Goal: Task Accomplishment & Management: Complete application form

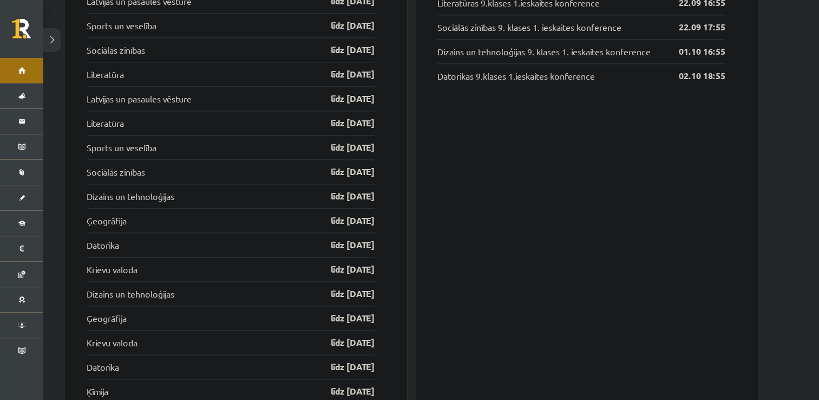
scroll to position [1355, 0]
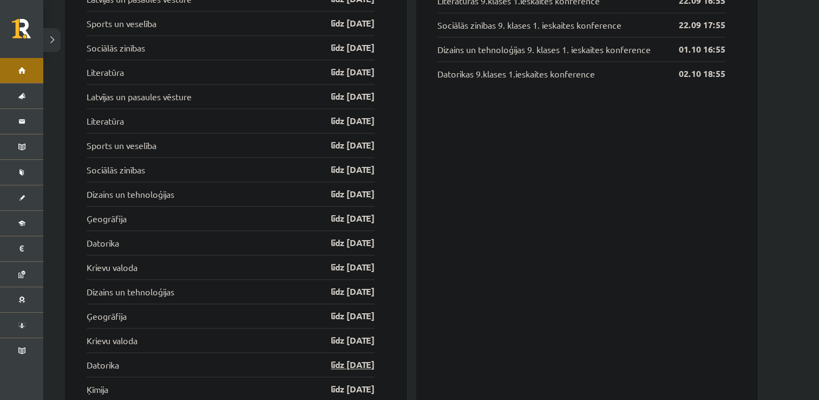
click at [339, 358] on link "līdz 15.10.25" at bounding box center [343, 364] width 63 height 13
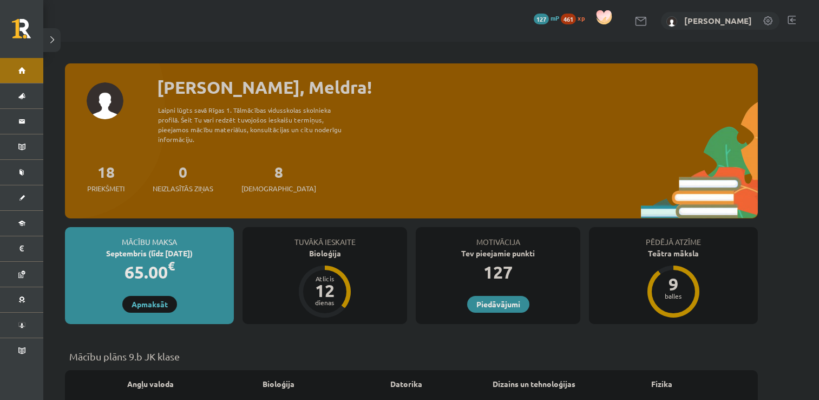
scroll to position [1355, 0]
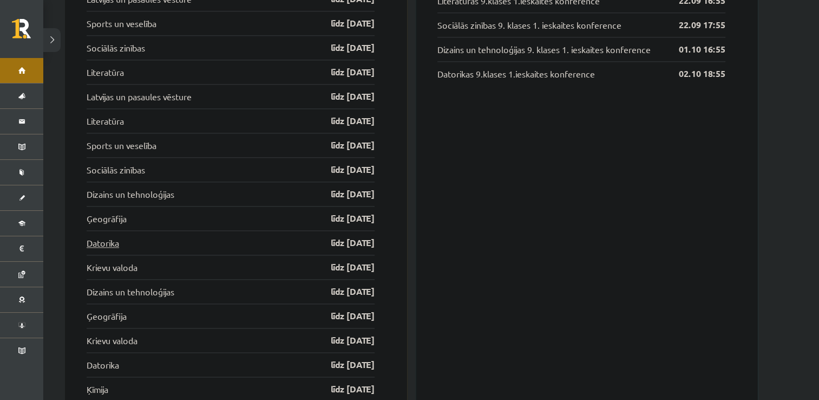
click at [110, 236] on link "Datorika" at bounding box center [103, 242] width 32 height 13
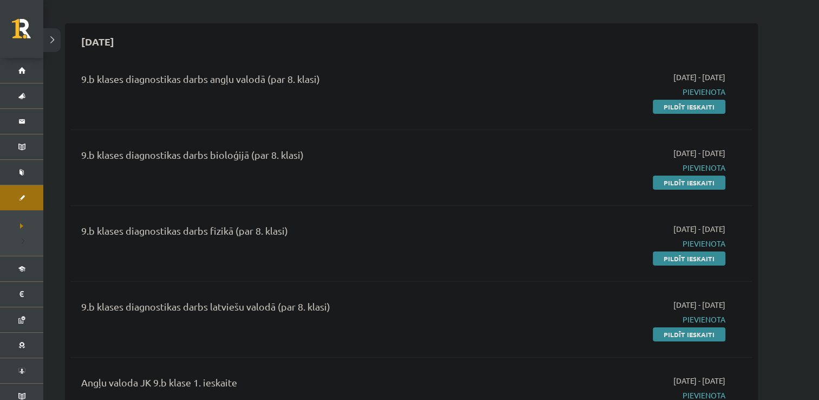
scroll to position [82, 0]
click at [689, 105] on link "Pildīt ieskaiti" at bounding box center [689, 108] width 73 height 14
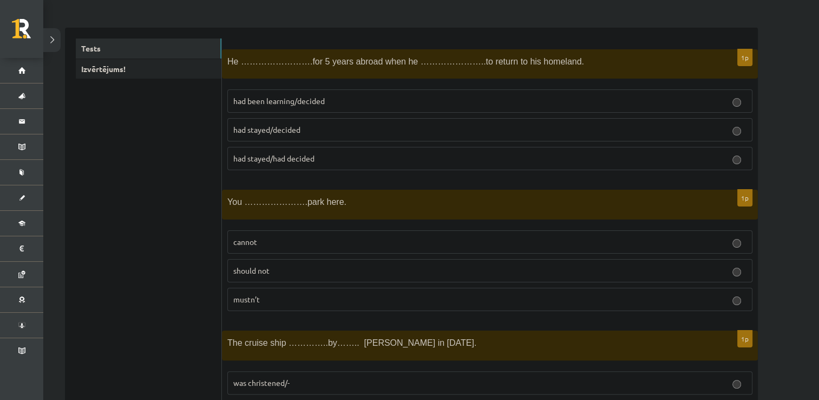
scroll to position [158, 0]
click at [298, 235] on p "cannot" at bounding box center [489, 239] width 513 height 11
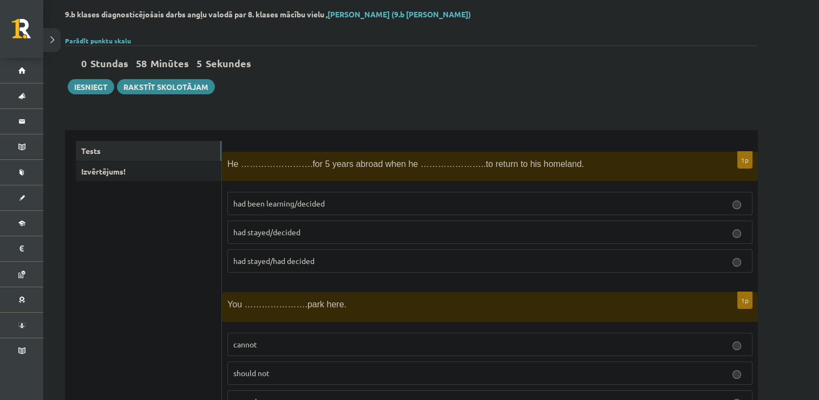
scroll to position [53, 0]
click at [358, 208] on p "had been learning/decided" at bounding box center [489, 203] width 513 height 11
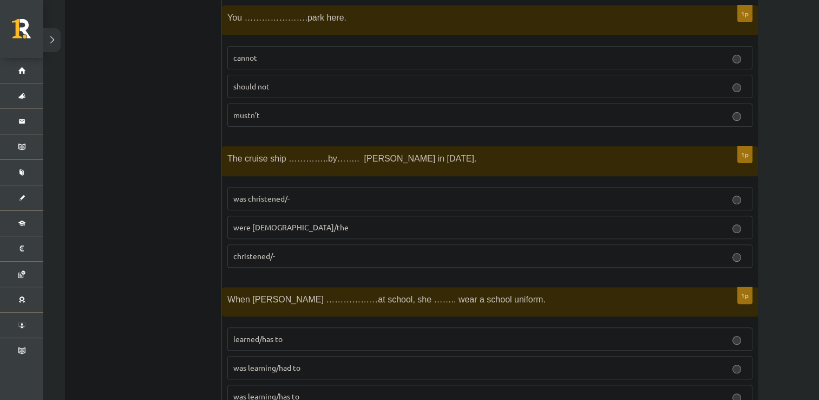
scroll to position [342, 0]
click at [318, 196] on p "was christened/-" at bounding box center [489, 196] width 513 height 11
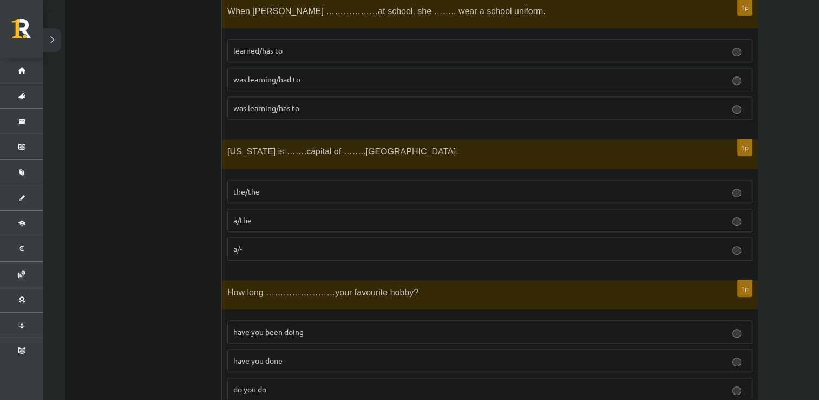
scroll to position [628, 0]
click at [290, 81] on p "was learning/had to" at bounding box center [489, 79] width 513 height 11
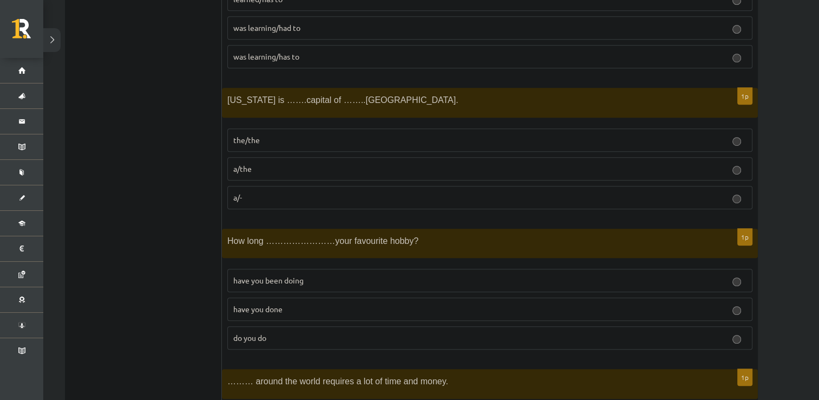
scroll to position [680, 0]
click at [327, 276] on p "have you been doing" at bounding box center [489, 279] width 513 height 11
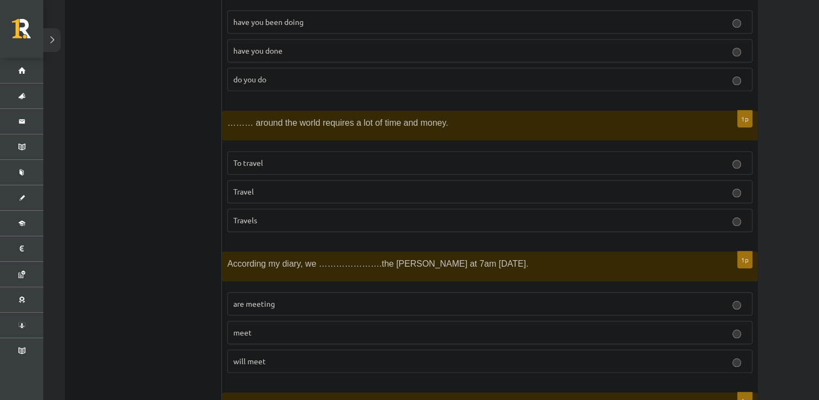
scroll to position [937, 0]
click at [299, 165] on label "To travel" at bounding box center [489, 163] width 525 height 23
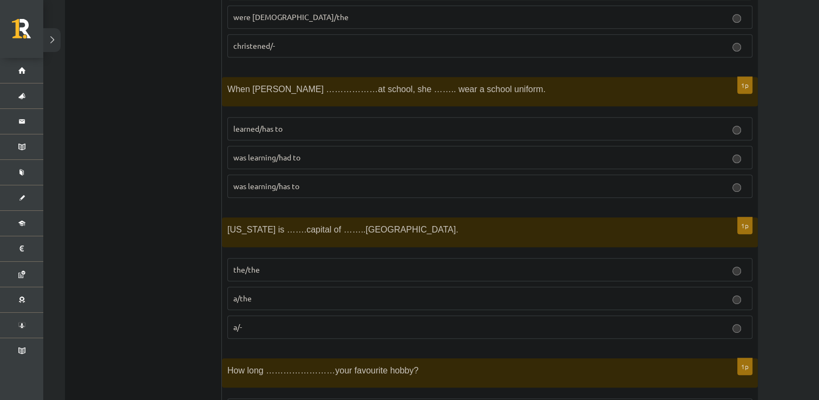
scroll to position [560, 0]
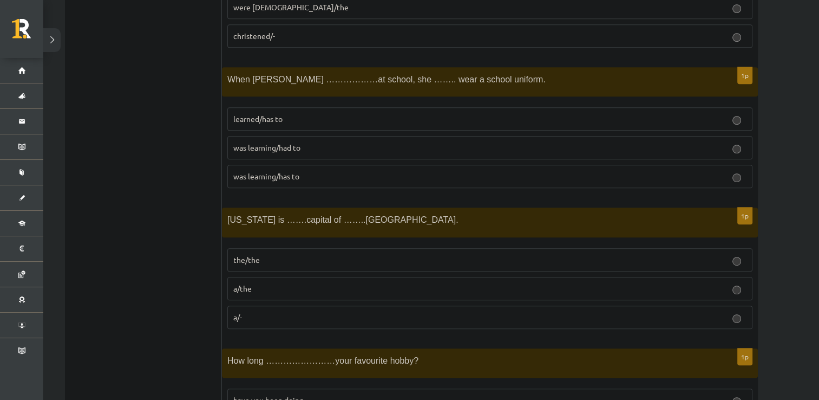
click at [284, 288] on p "a/the" at bounding box center [489, 288] width 513 height 11
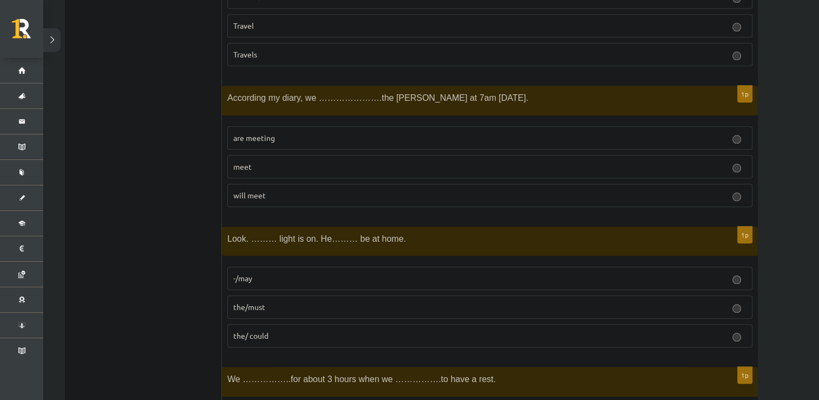
scroll to position [1102, 0]
click at [366, 191] on p "will meet" at bounding box center [489, 196] width 513 height 11
click at [375, 307] on label "the/must" at bounding box center [489, 307] width 525 height 23
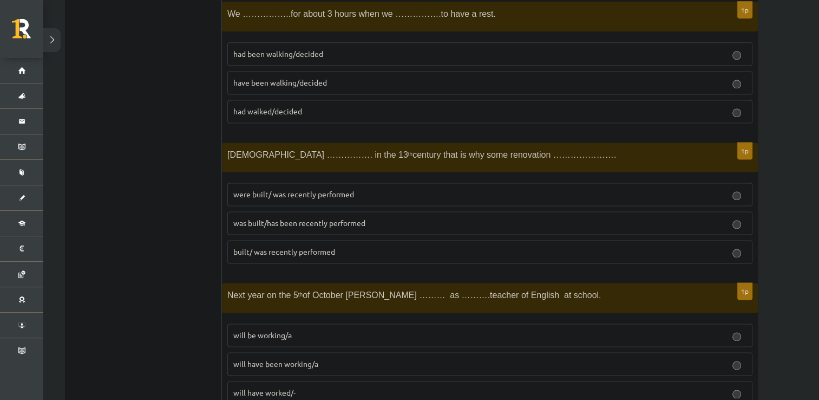
scroll to position [1468, 0]
click at [284, 78] on span "have been walking/decided" at bounding box center [280, 83] width 94 height 10
click at [355, 218] on span "was built/has been recently performed" at bounding box center [299, 223] width 132 height 10
click at [329, 332] on p "will be working/a" at bounding box center [489, 335] width 513 height 11
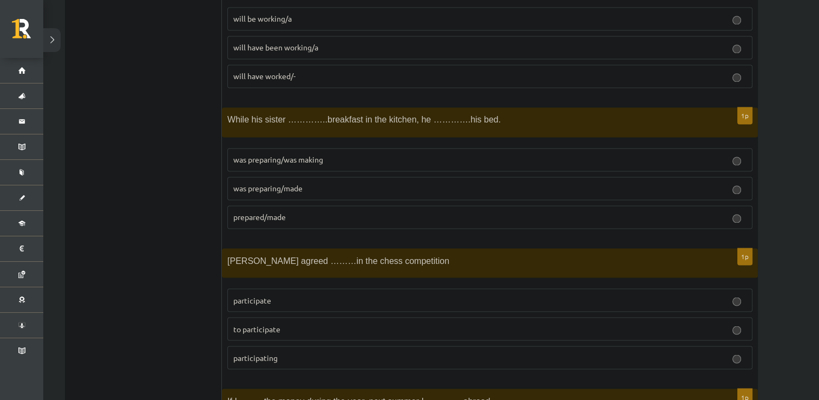
scroll to position [1784, 0]
click at [346, 182] on p "was preparing/made" at bounding box center [489, 187] width 513 height 11
click at [327, 323] on p "to participate" at bounding box center [489, 328] width 513 height 11
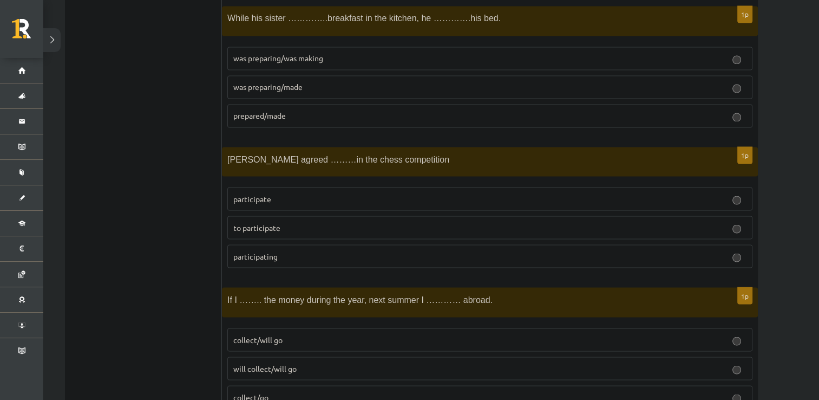
scroll to position [1886, 0]
click at [319, 333] on p "collect/will go" at bounding box center [489, 338] width 513 height 11
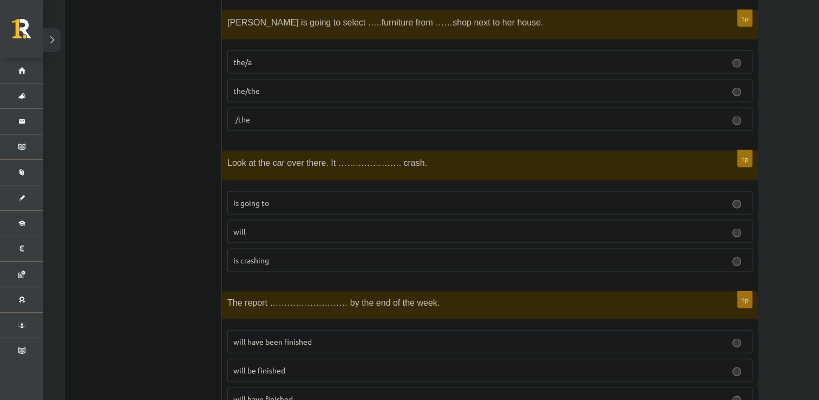
scroll to position [2304, 0]
click at [249, 85] on span "the/the" at bounding box center [246, 90] width 27 height 10
click at [278, 197] on p "is going to" at bounding box center [489, 202] width 513 height 11
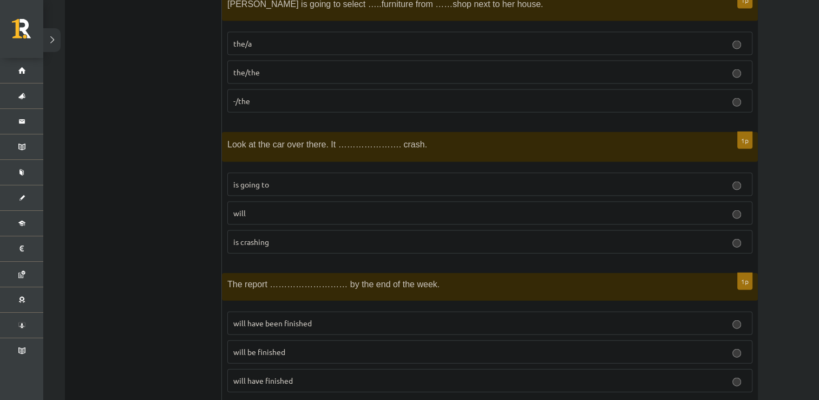
scroll to position [2321, 0]
click at [291, 349] on label "will be finished" at bounding box center [489, 352] width 525 height 23
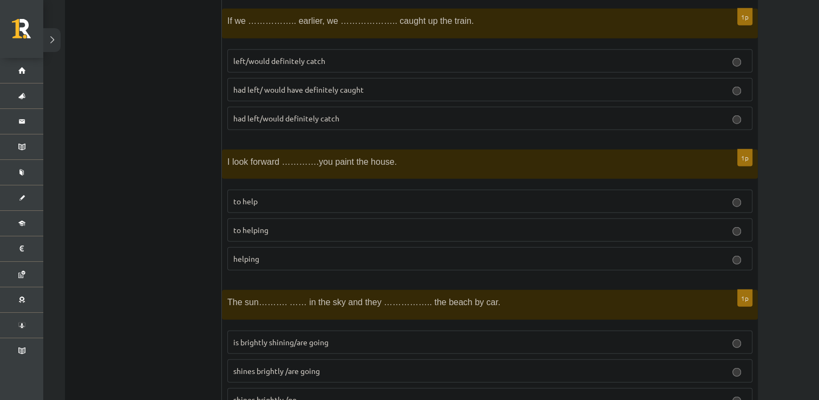
scroll to position [2724, 0]
click at [353, 85] on span "had left/ would have definitely caught" at bounding box center [298, 90] width 130 height 10
click at [335, 224] on label "to helping" at bounding box center [489, 230] width 525 height 23
click at [312, 337] on span "is brightly shining/are going" at bounding box center [280, 342] width 95 height 10
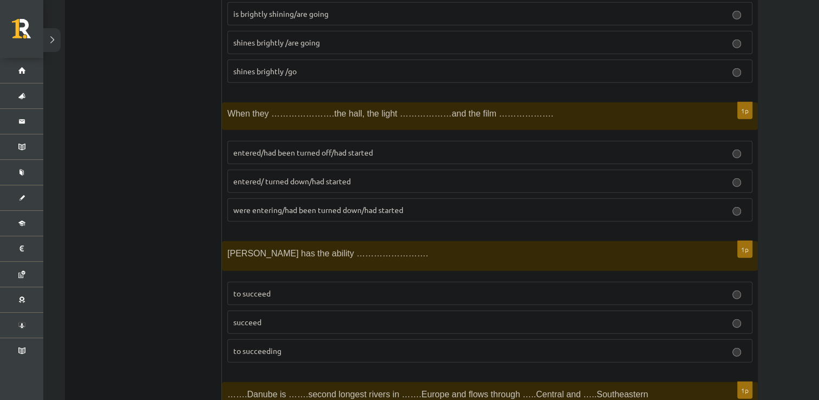
scroll to position [3053, 0]
click at [305, 147] on span "entered/had been turned off/had started" at bounding box center [303, 152] width 140 height 10
click at [288, 287] on p "to succeed" at bounding box center [489, 292] width 513 height 11
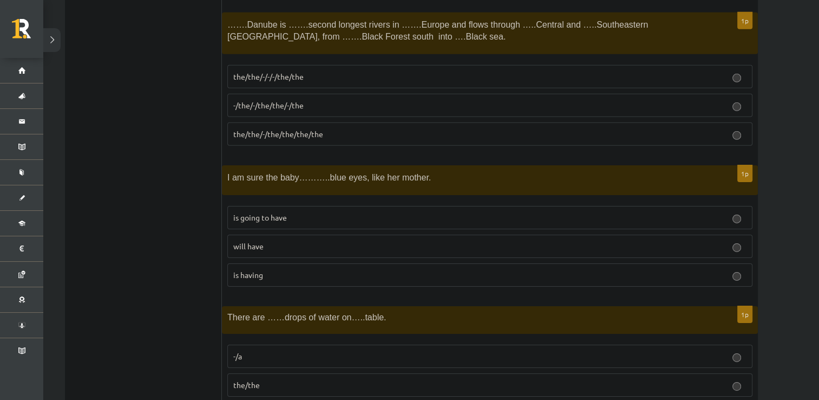
scroll to position [3421, 0]
click at [368, 100] on p "-/the/-/the/the/-/the" at bounding box center [489, 105] width 513 height 11
click at [329, 212] on p "is going to have" at bounding box center [489, 217] width 513 height 11
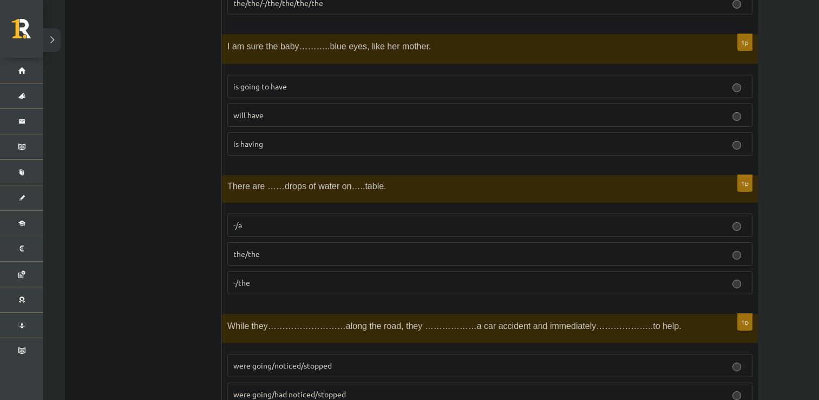
scroll to position [3553, 0]
click at [267, 276] on p "-/the" at bounding box center [489, 281] width 513 height 11
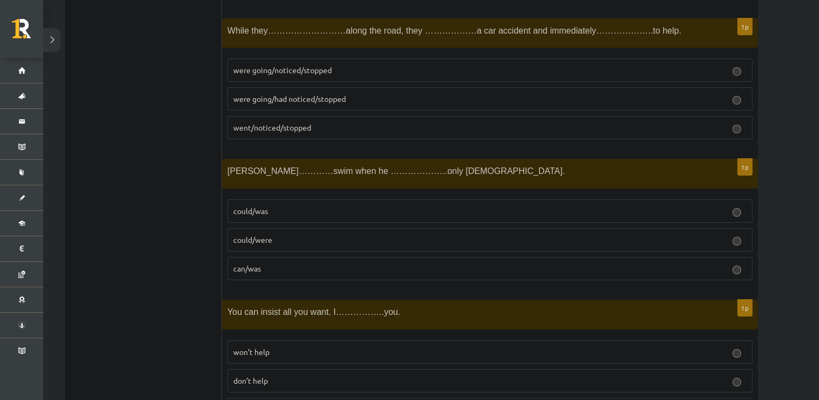
scroll to position [3847, 0]
click at [346, 65] on p "were going/noticed/stopped" at bounding box center [489, 70] width 513 height 11
click at [327, 206] on p "could/was" at bounding box center [489, 211] width 513 height 11
click at [299, 346] on p "won’t help" at bounding box center [489, 351] width 513 height 11
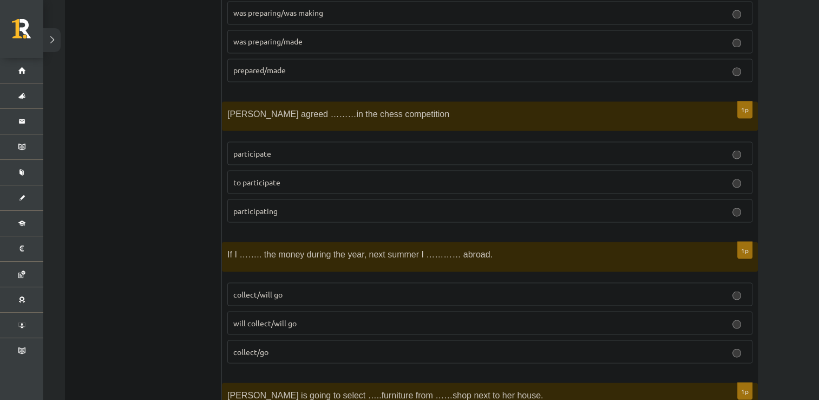
scroll to position [1935, 0]
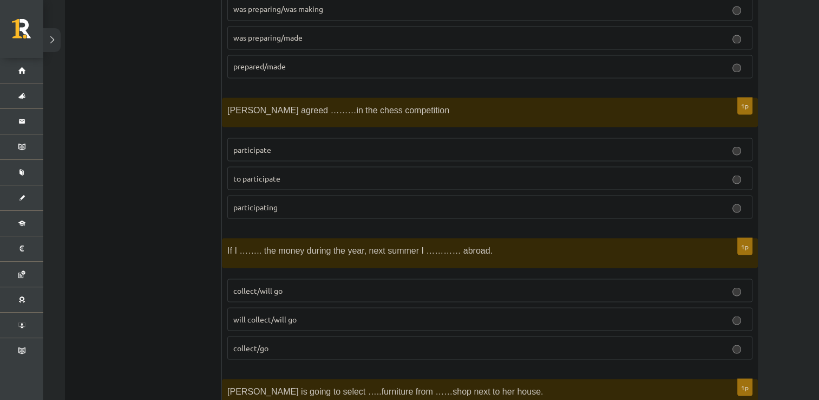
click at [350, 345] on label "collect/go" at bounding box center [489, 347] width 525 height 23
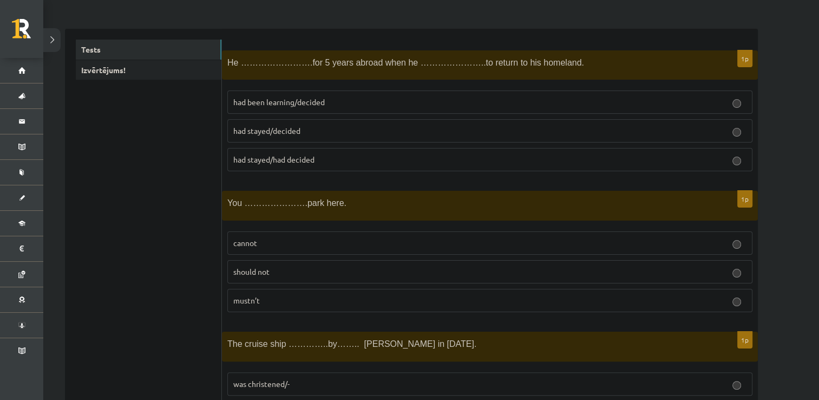
scroll to position [0, 0]
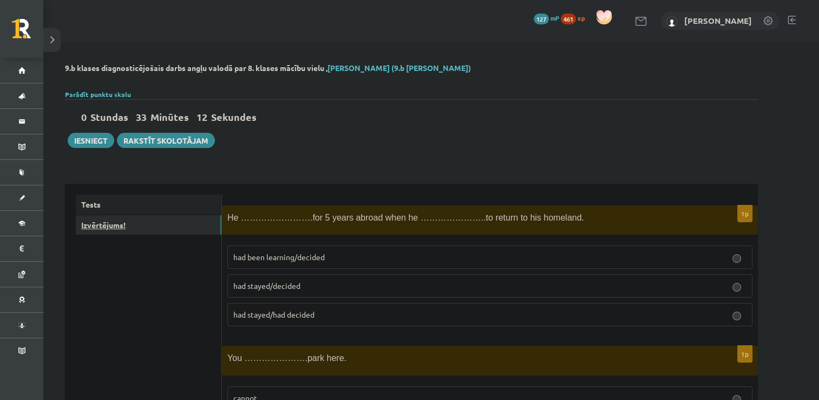
click at [130, 222] on link "Izvērtējums!" at bounding box center [149, 225] width 146 height 20
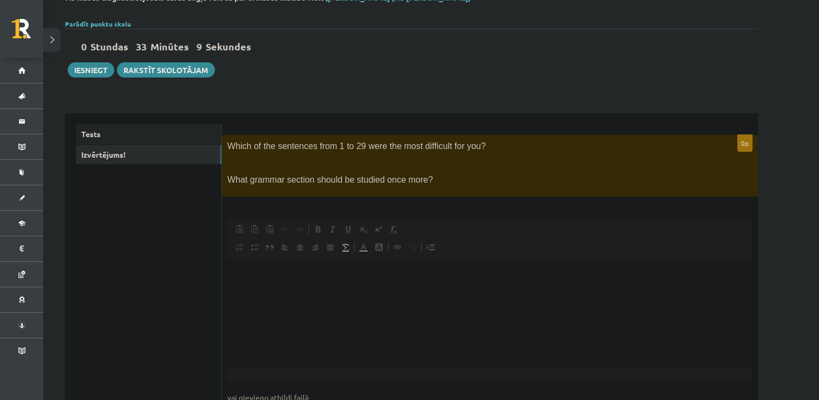
scroll to position [82, 0]
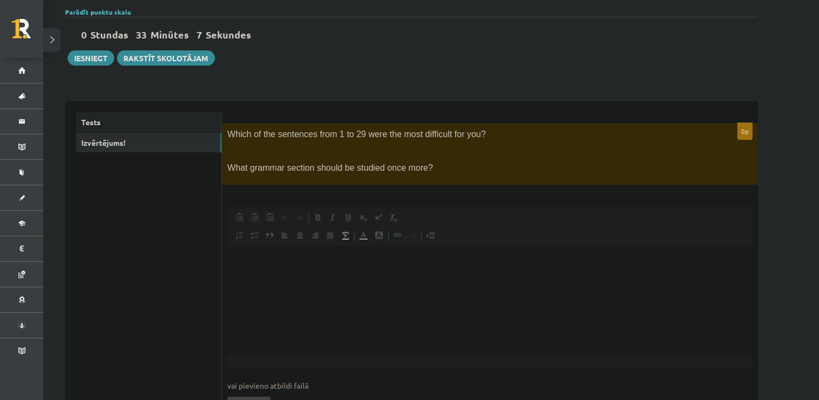
click at [306, 279] on html at bounding box center [489, 262] width 525 height 33
click at [106, 58] on button "Iesniegt" at bounding box center [91, 57] width 47 height 15
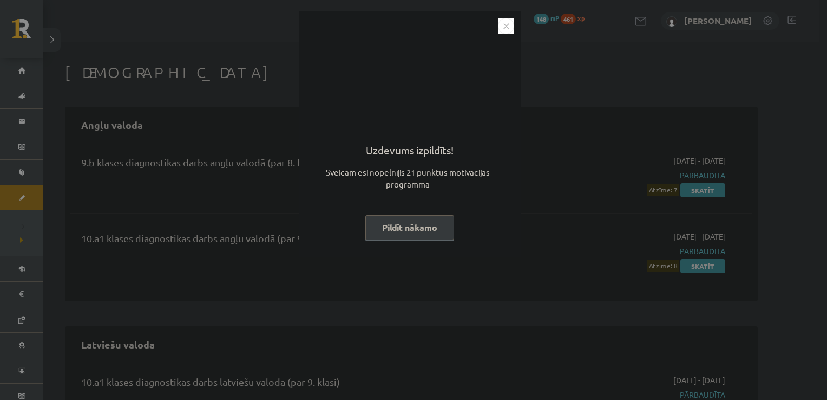
click at [413, 226] on button "Pildīt nākamo" at bounding box center [409, 227] width 89 height 25
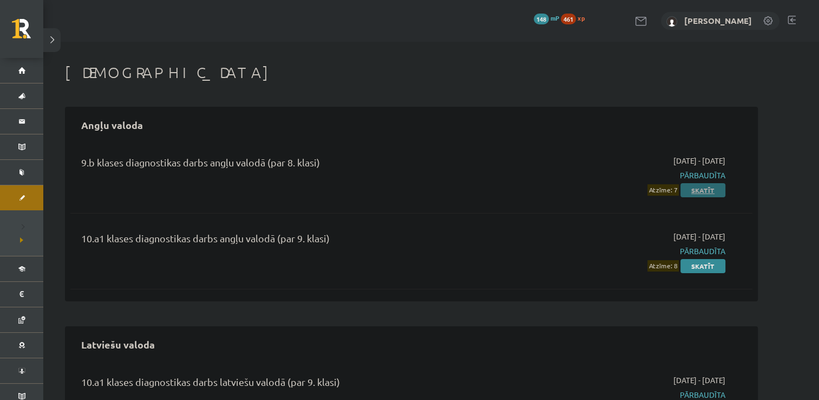
click at [701, 186] on link "Skatīt" at bounding box center [703, 190] width 45 height 14
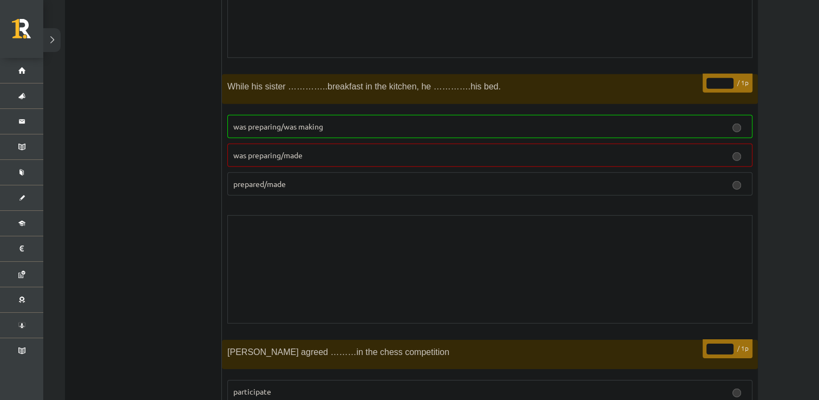
scroll to position [3283, 0]
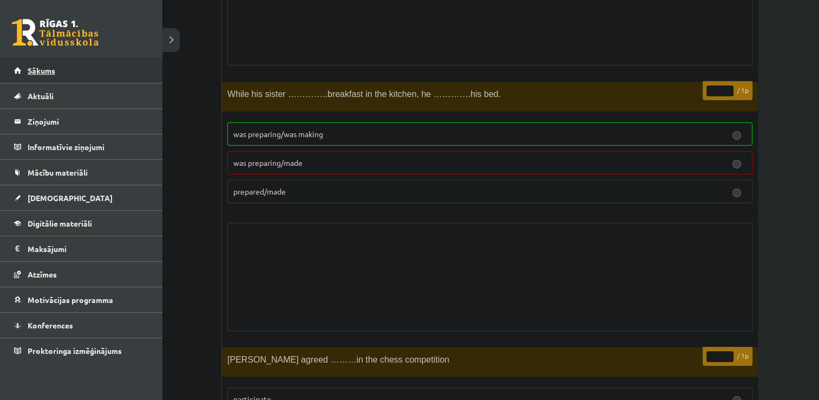
click at [30, 75] on link "Sākums" at bounding box center [81, 70] width 135 height 25
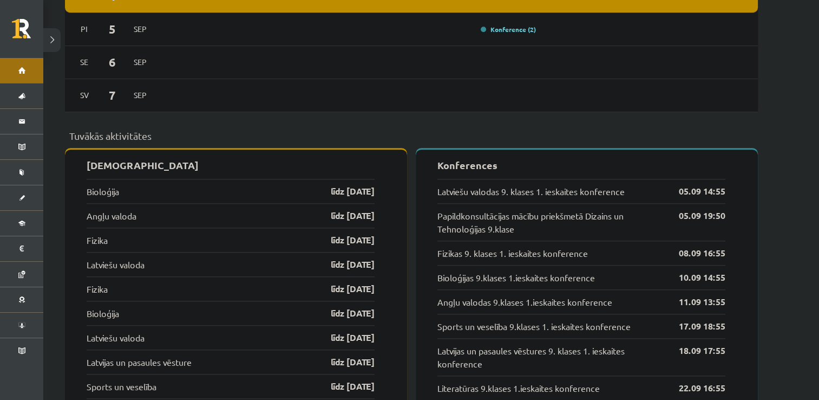
scroll to position [970, 0]
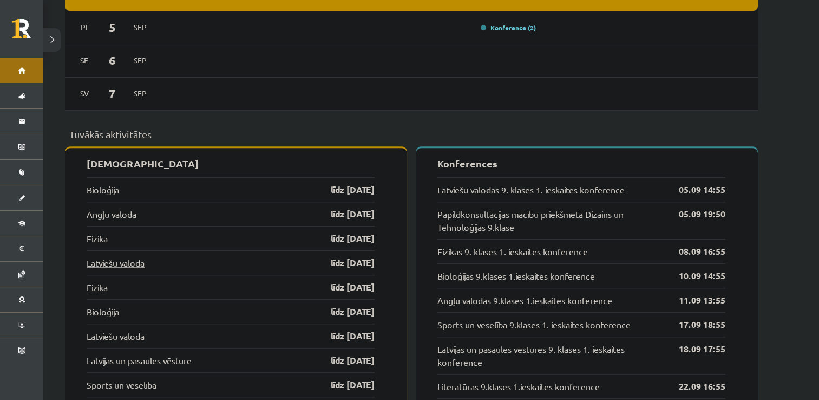
click at [140, 256] on link "Latviešu valoda" at bounding box center [116, 262] width 58 height 13
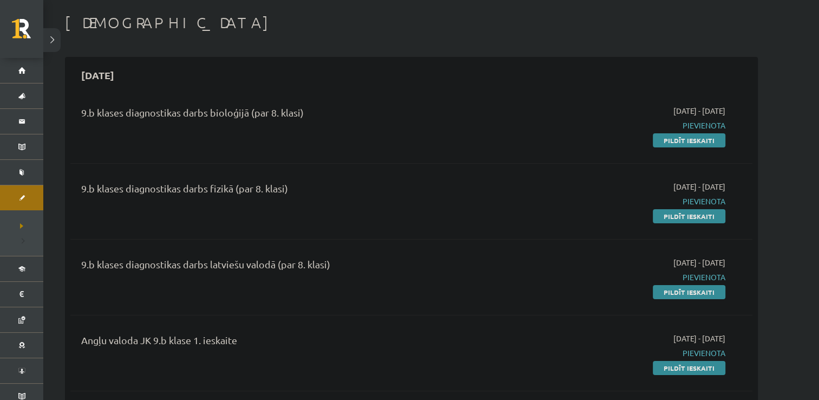
scroll to position [50, 0]
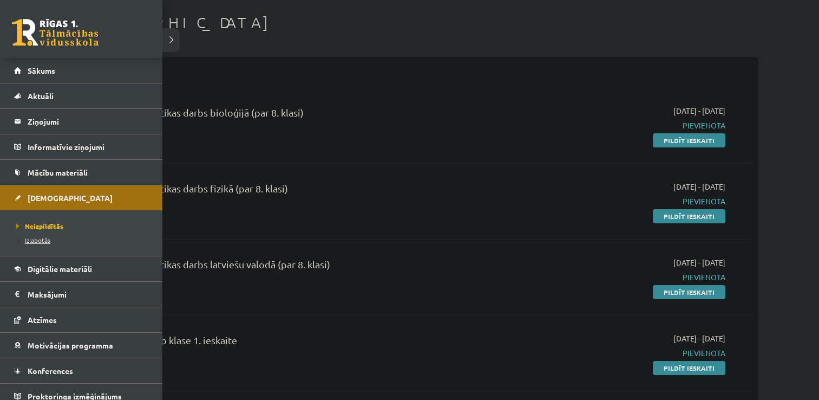
click at [32, 241] on span "Izlabotās" at bounding box center [32, 240] width 37 height 9
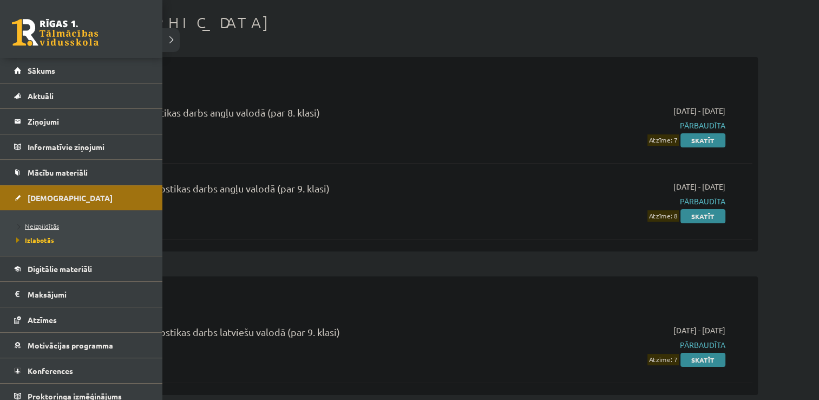
click at [37, 223] on span "Neizpildītās" at bounding box center [36, 225] width 45 height 9
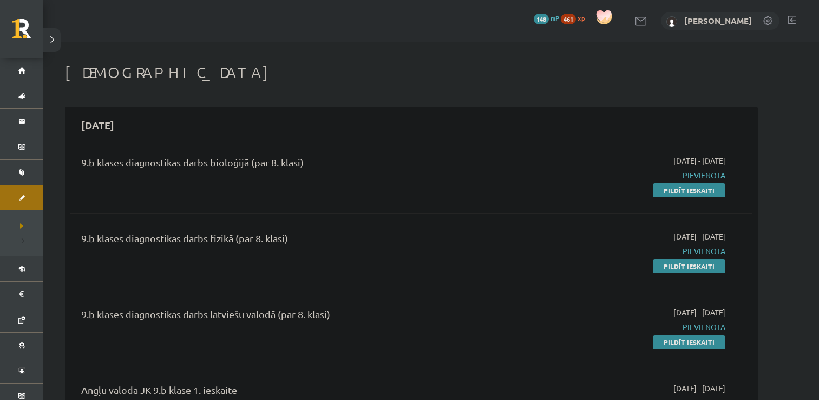
scroll to position [50, 0]
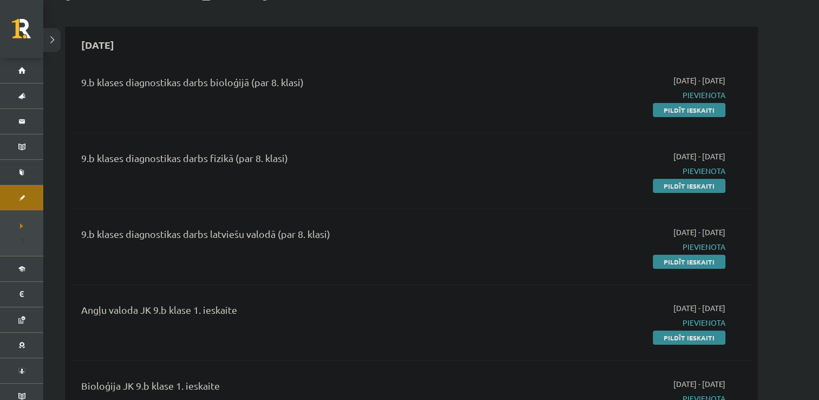
scroll to position [91, 0]
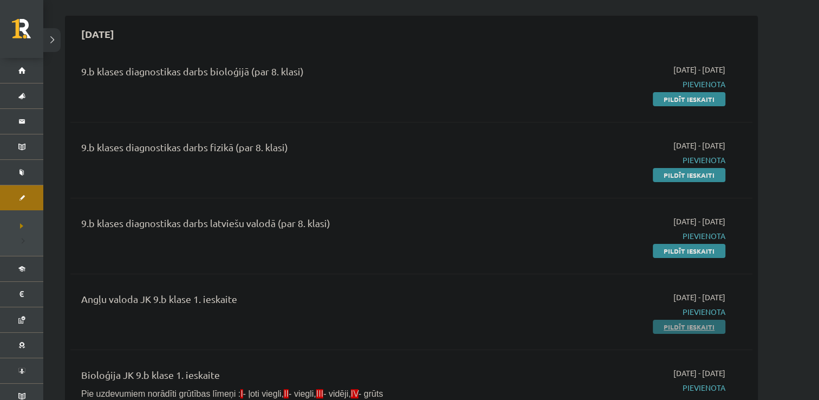
click at [690, 329] on link "Pildīt ieskaiti" at bounding box center [689, 326] width 73 height 14
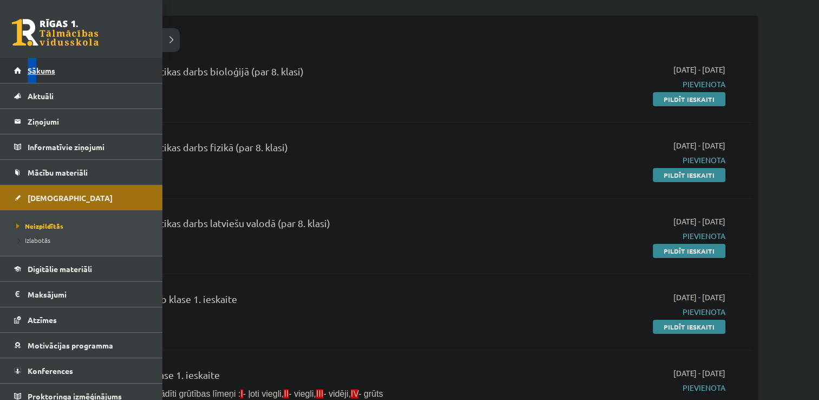
drag, startPoint x: 12, startPoint y: 71, endPoint x: 35, endPoint y: 71, distance: 23.3
click at [35, 71] on li "Sākums" at bounding box center [81, 70] width 162 height 25
click at [35, 71] on span "Sākums" at bounding box center [42, 71] width 28 height 10
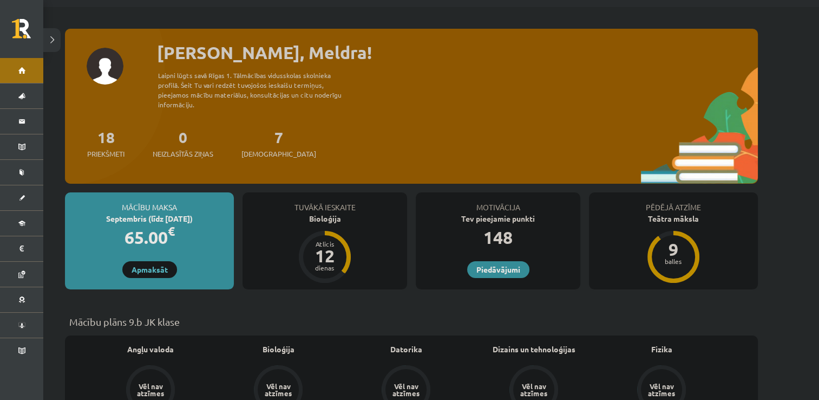
scroll to position [36, 0]
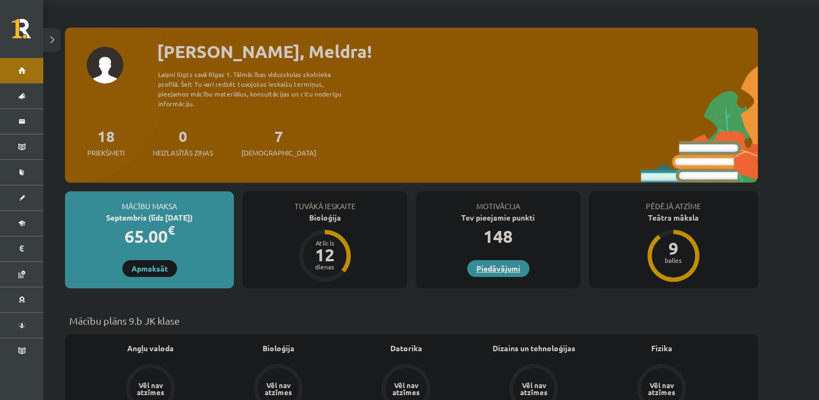
click at [496, 262] on link "Piedāvājumi" at bounding box center [498, 268] width 62 height 17
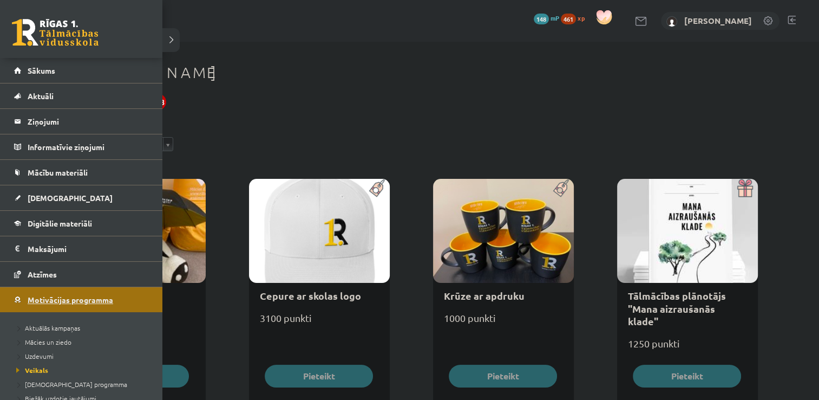
click at [52, 295] on span "Motivācijas programma" at bounding box center [71, 300] width 86 height 10
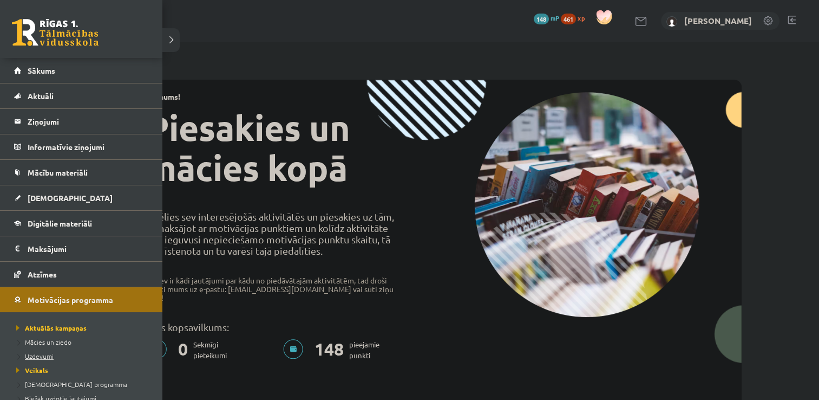
click at [51, 358] on span "Uzdevumi" at bounding box center [34, 355] width 40 height 9
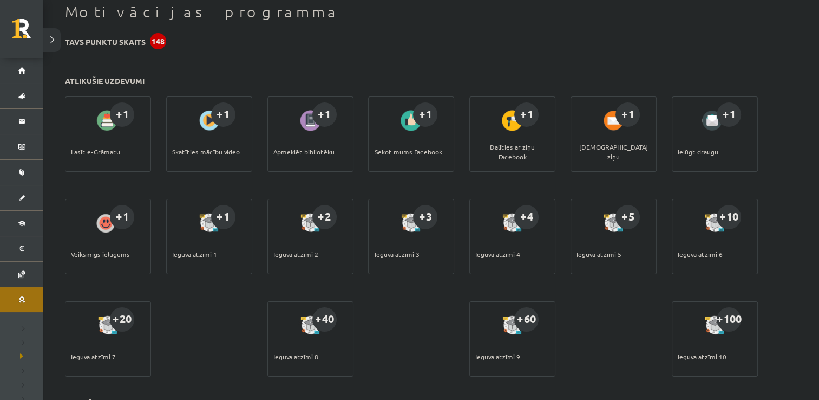
scroll to position [61, 0]
